Goal: Information Seeking & Learning: Learn about a topic

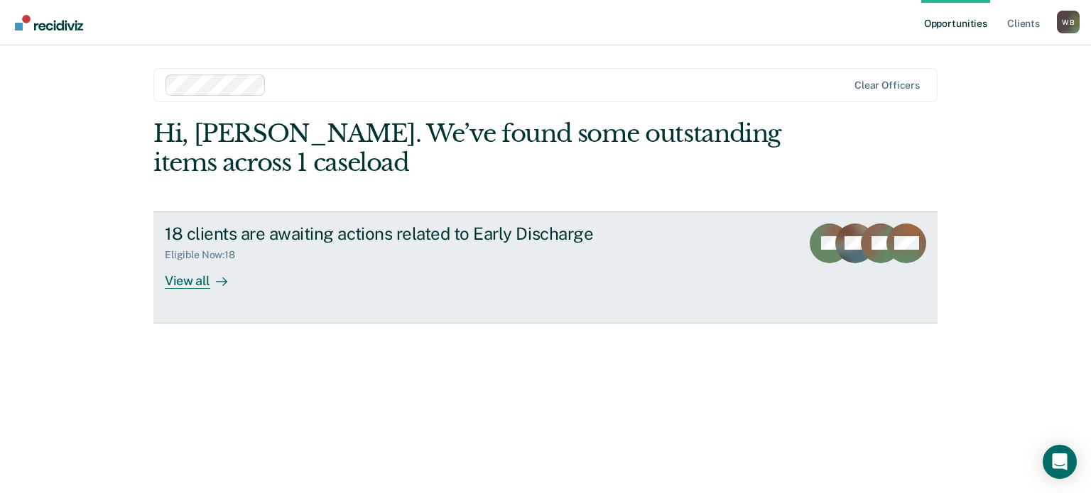
click at [179, 272] on div "View all" at bounding box center [205, 275] width 80 height 28
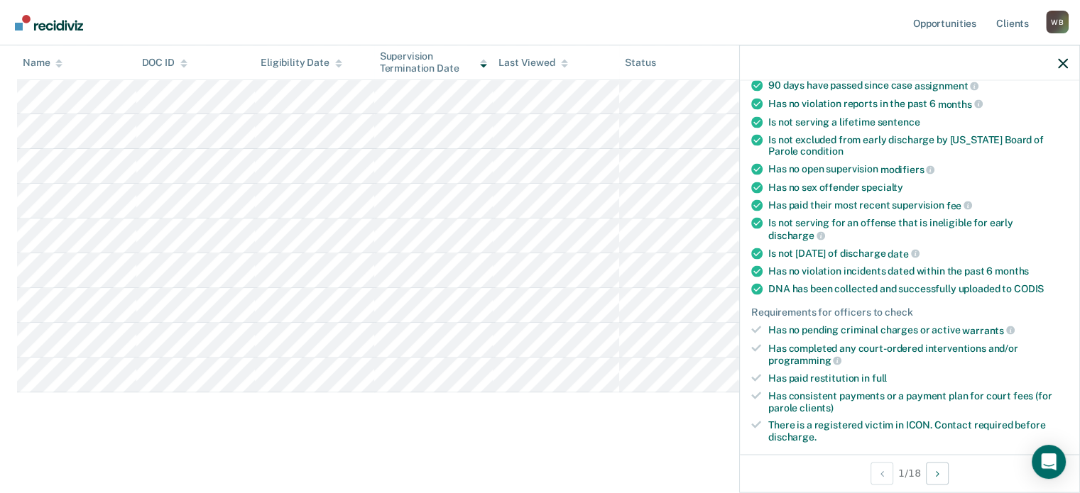
scroll to position [213, 0]
